Goal: Find specific page/section: Find specific page/section

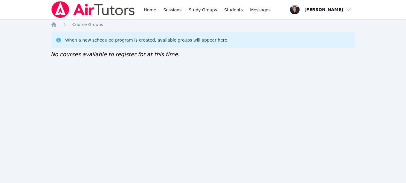
click at [157, 8] on div "Home Sessions Study Groups Students Messages" at bounding box center [207, 9] width 129 height 19
click at [151, 9] on link "Home" at bounding box center [150, 9] width 15 height 19
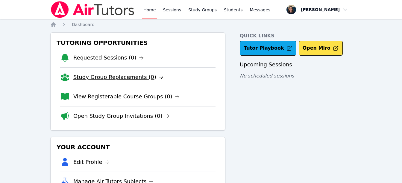
click at [113, 81] on link "Study Group Replacements (0)" at bounding box center [118, 77] width 90 height 8
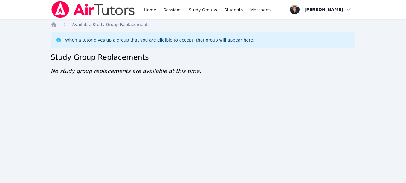
click at [141, 14] on div "Home Sessions Study Groups Students Messages" at bounding box center [161, 9] width 221 height 19
click at [151, 10] on link "Home" at bounding box center [150, 9] width 15 height 19
